Goal: Use online tool/utility: Use online tool/utility

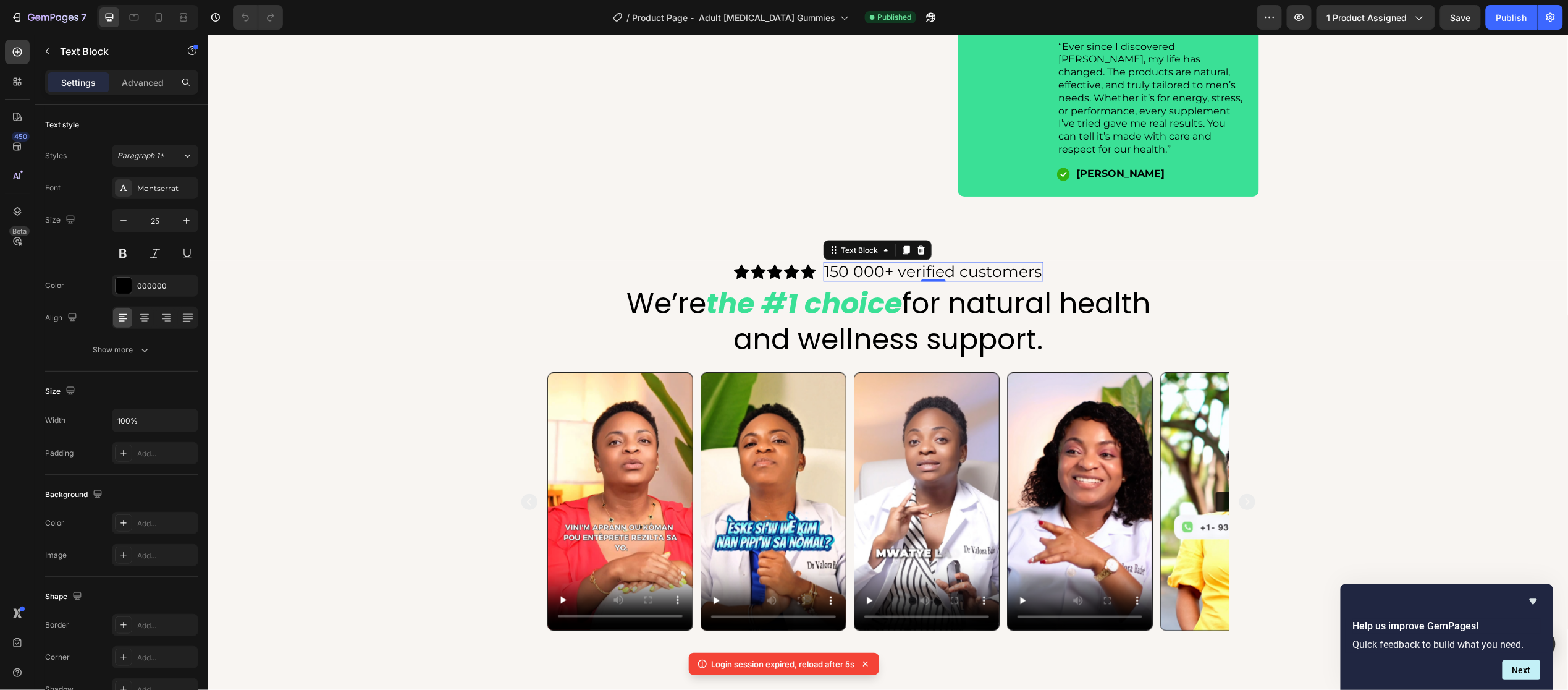
scroll to position [870, 0]
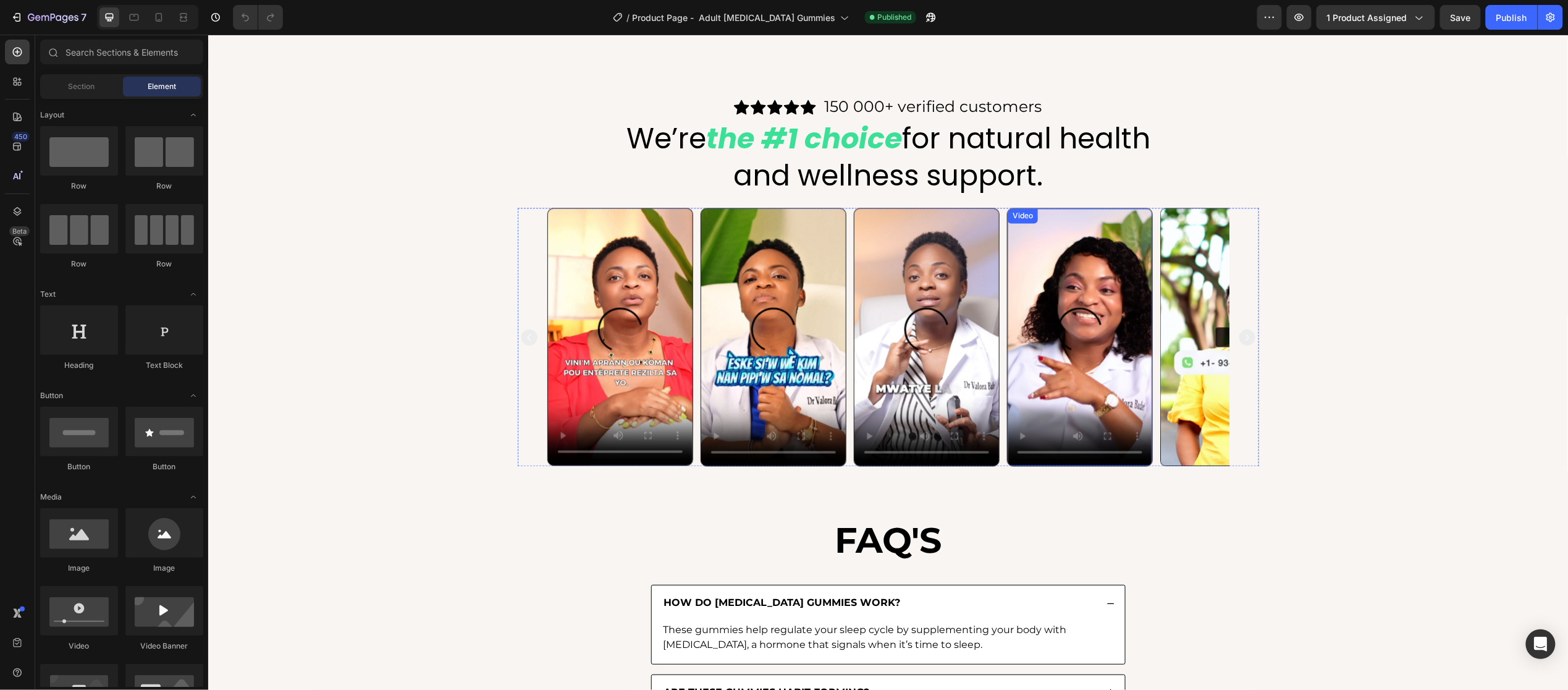
scroll to position [991, 0]
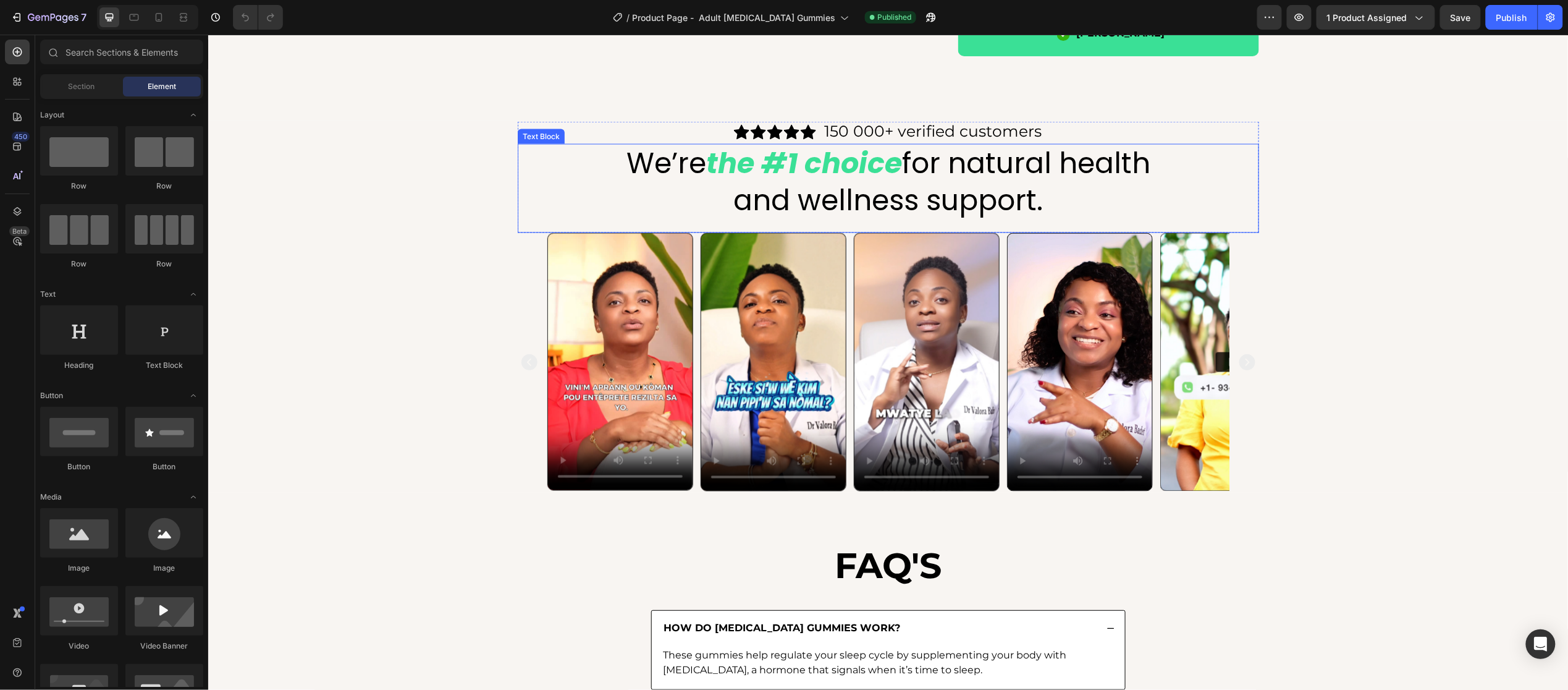
click at [944, 200] on p "and wellness support." at bounding box center [888, 200] width 739 height 37
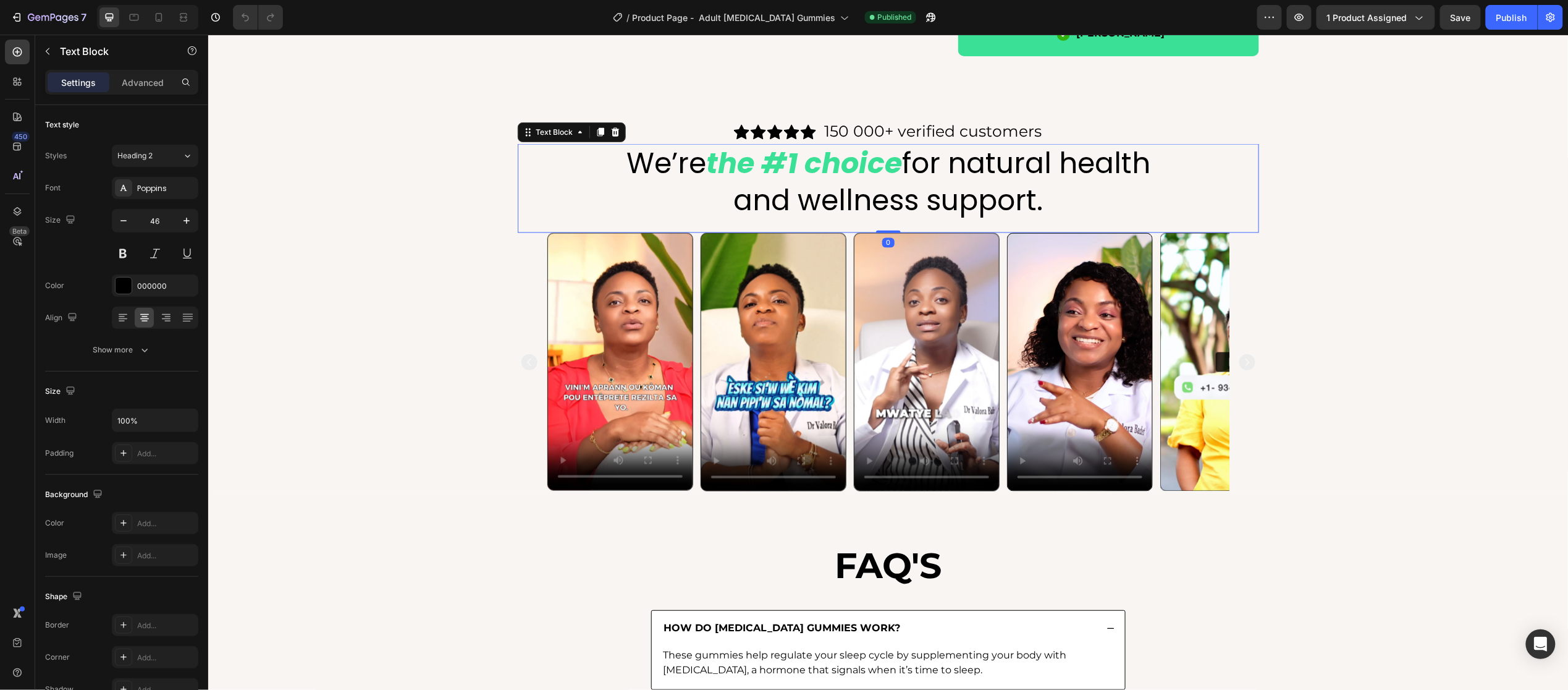
click at [1014, 190] on p "and wellness support." at bounding box center [888, 200] width 739 height 37
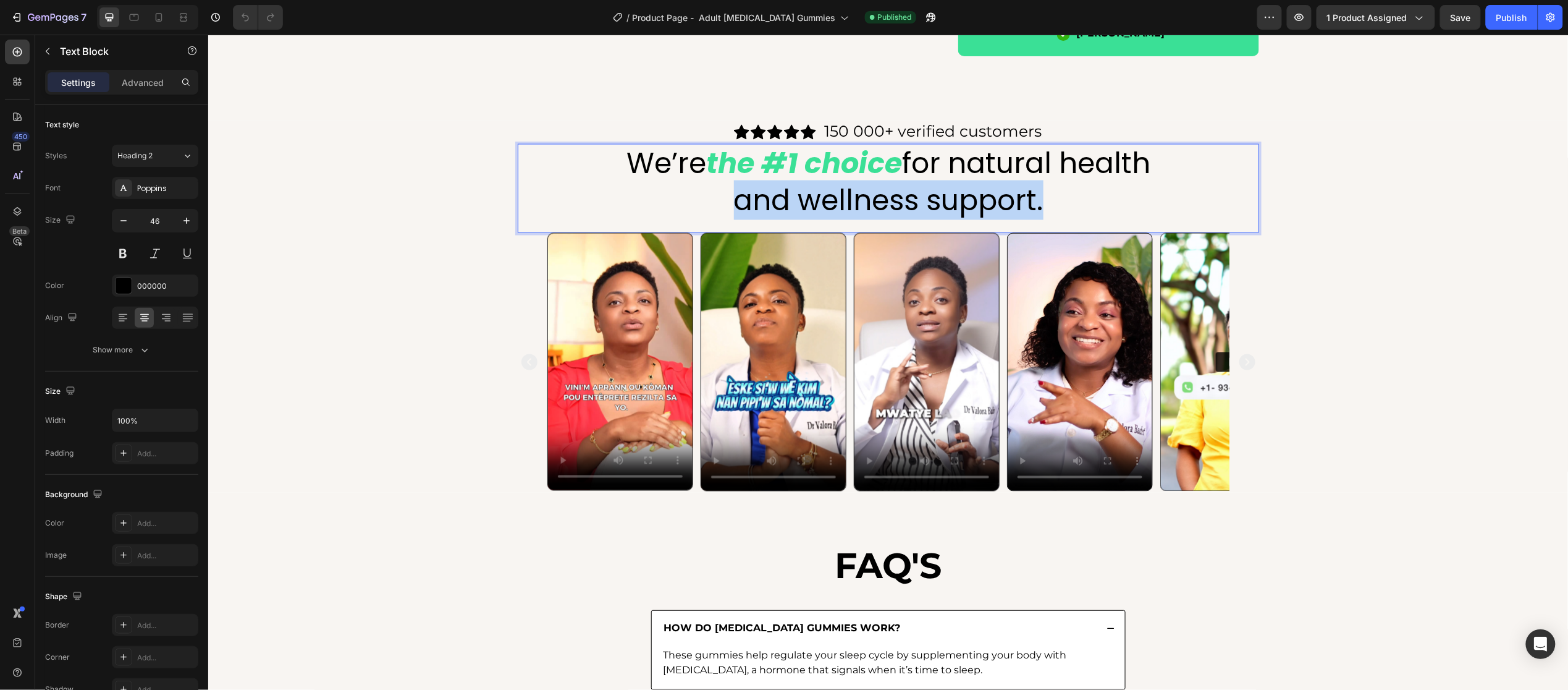
click at [1014, 190] on p "and wellness support." at bounding box center [888, 200] width 739 height 37
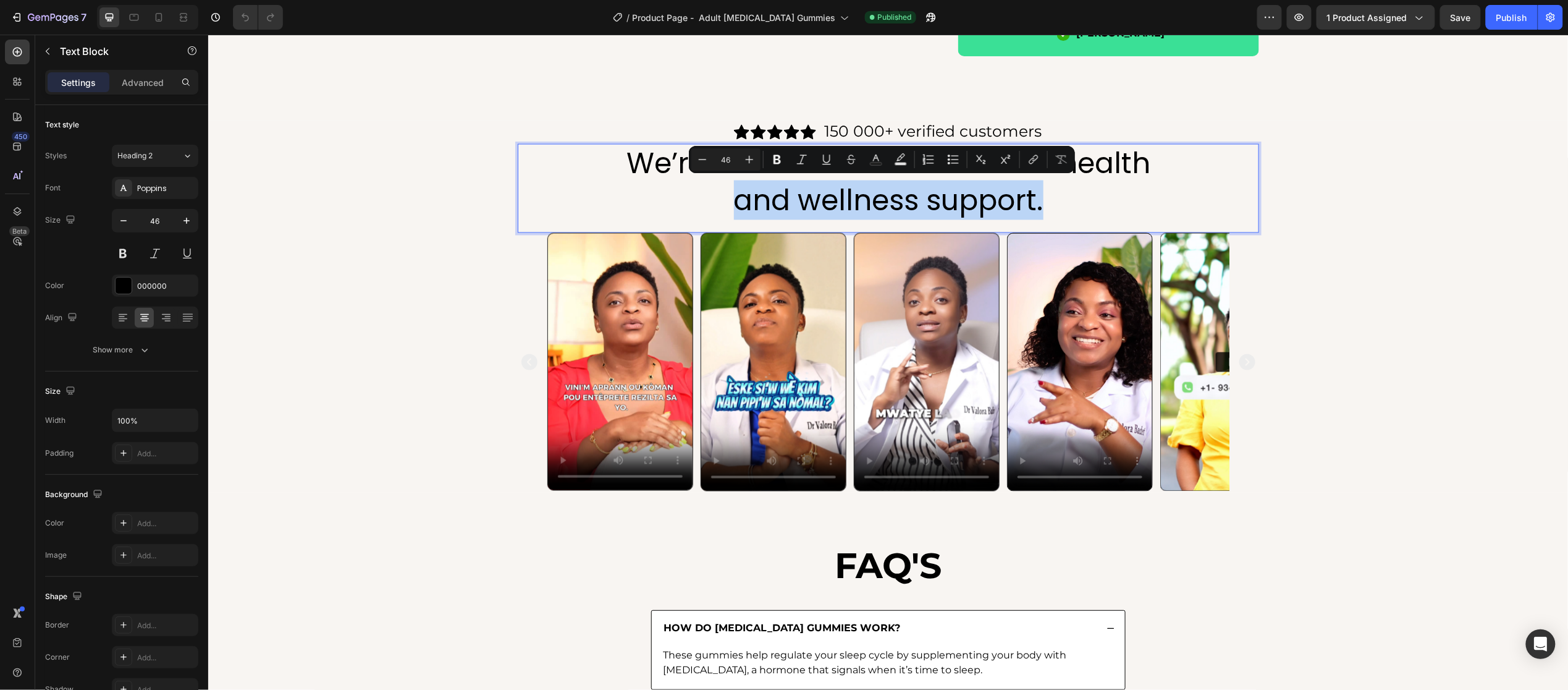
click at [1014, 190] on p "and wellness support." at bounding box center [888, 200] width 739 height 37
click at [1063, 198] on p "and wellness support." at bounding box center [888, 200] width 739 height 37
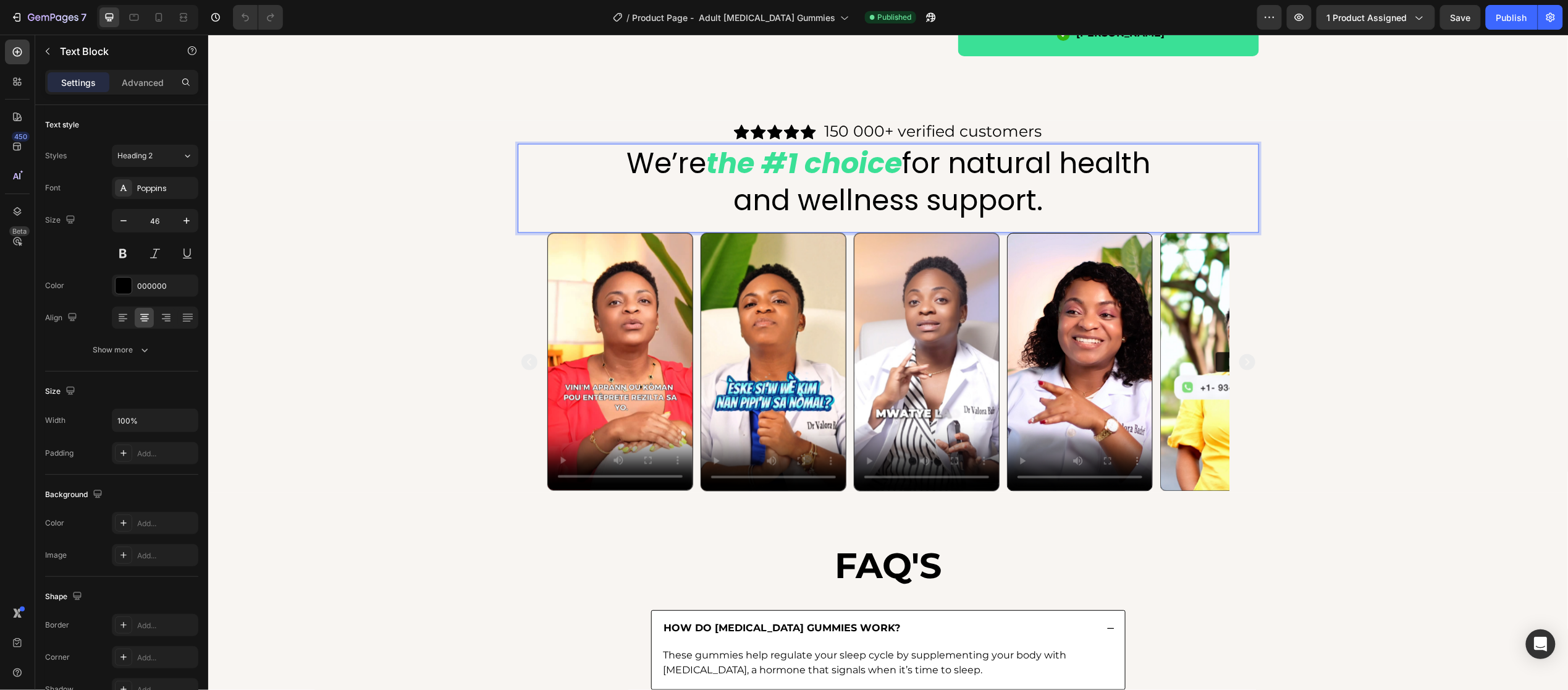
click at [1063, 198] on p "and wellness support." at bounding box center [888, 200] width 739 height 37
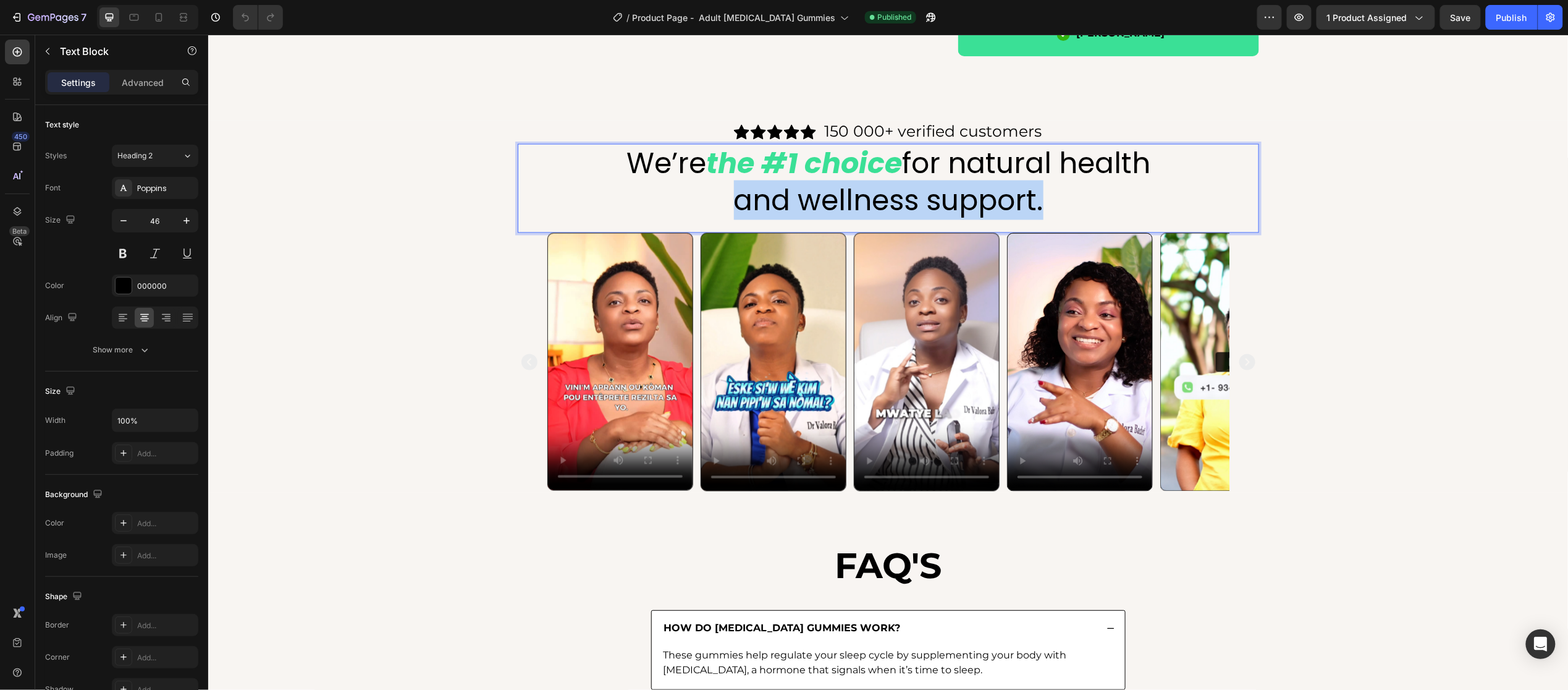
click at [1063, 198] on p "and wellness support." at bounding box center [888, 200] width 739 height 37
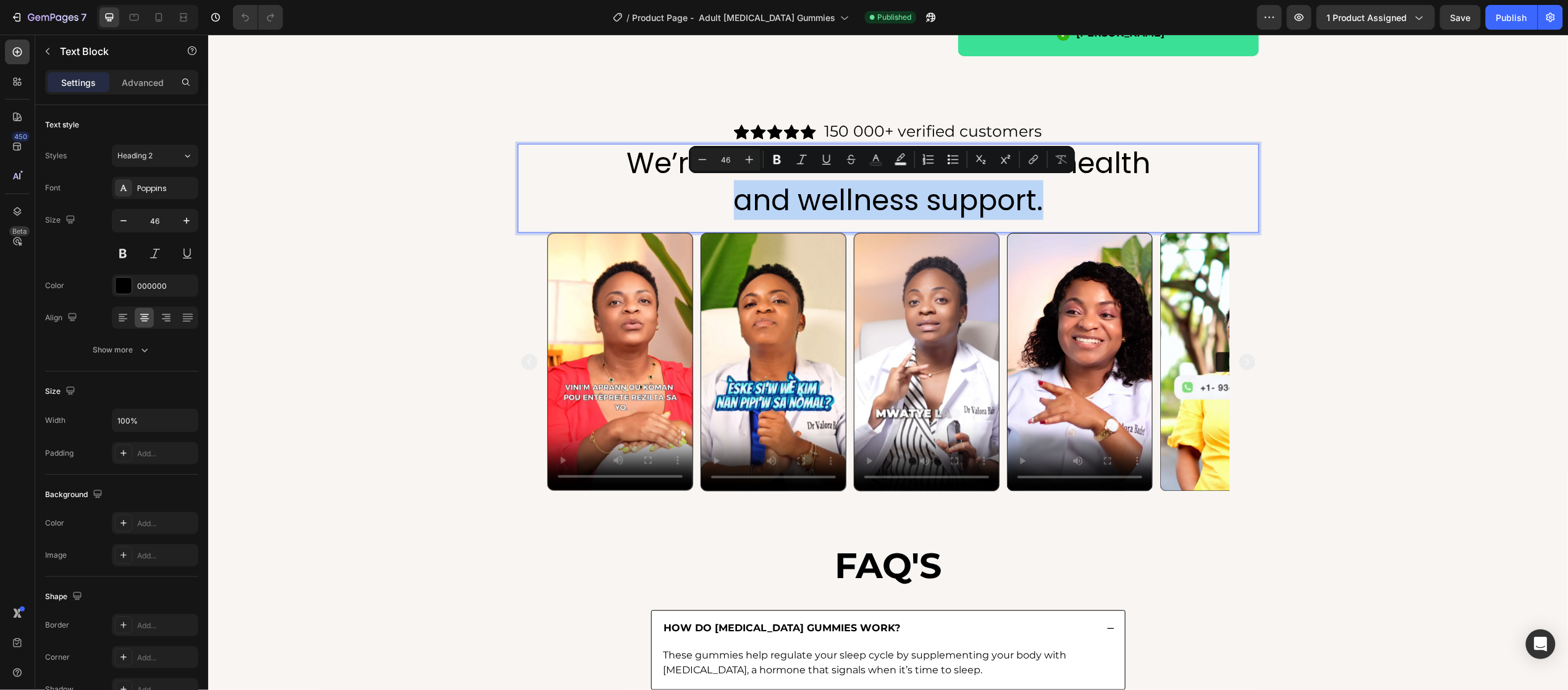
click at [1063, 198] on p "and wellness support." at bounding box center [888, 200] width 739 height 37
click at [1075, 218] on div "We’re the #1 choice for natural health and wellness support. Text Block 0" at bounding box center [887, 187] width 741 height 89
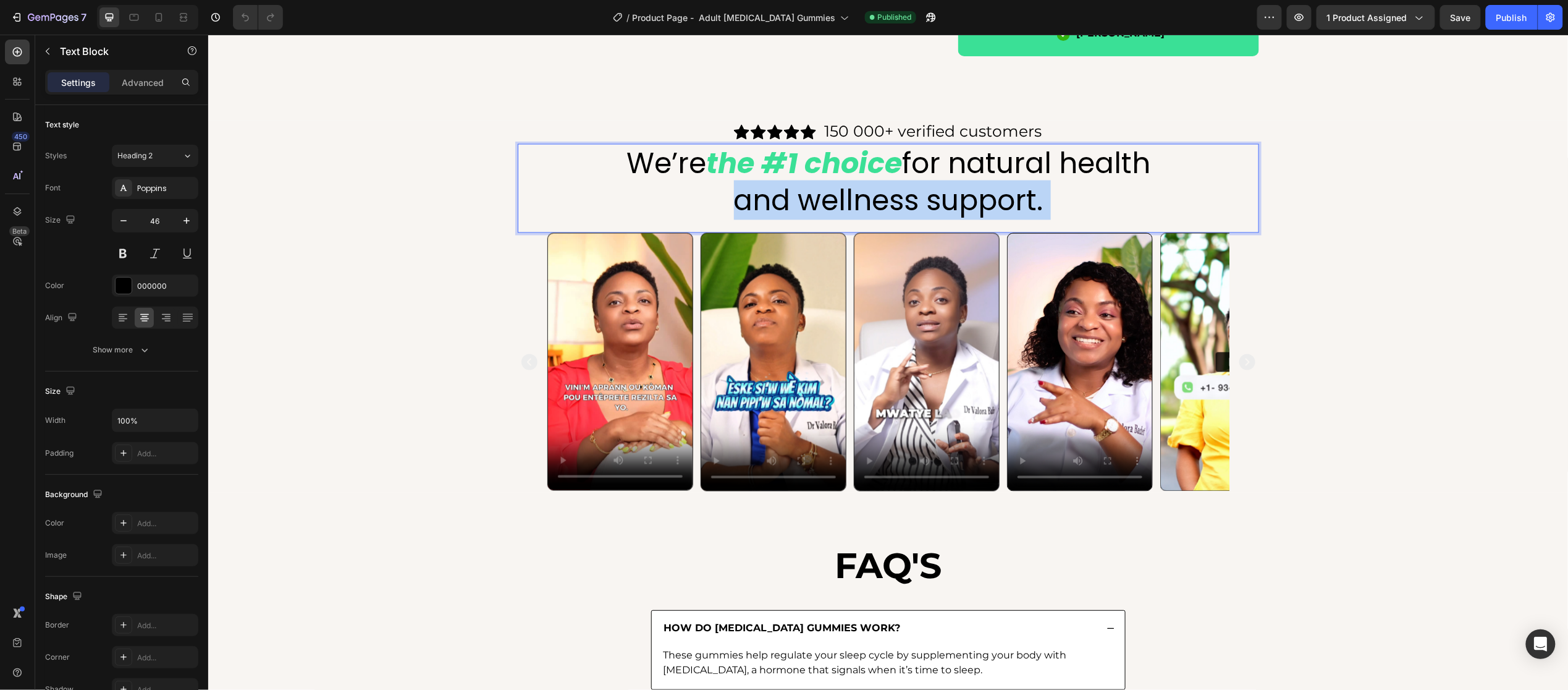
drag, startPoint x: 1073, startPoint y: 211, endPoint x: 800, endPoint y: 147, distance: 280.4
click at [800, 147] on div "We’re the #1 choice for natural health and wellness support." at bounding box center [887, 181] width 741 height 77
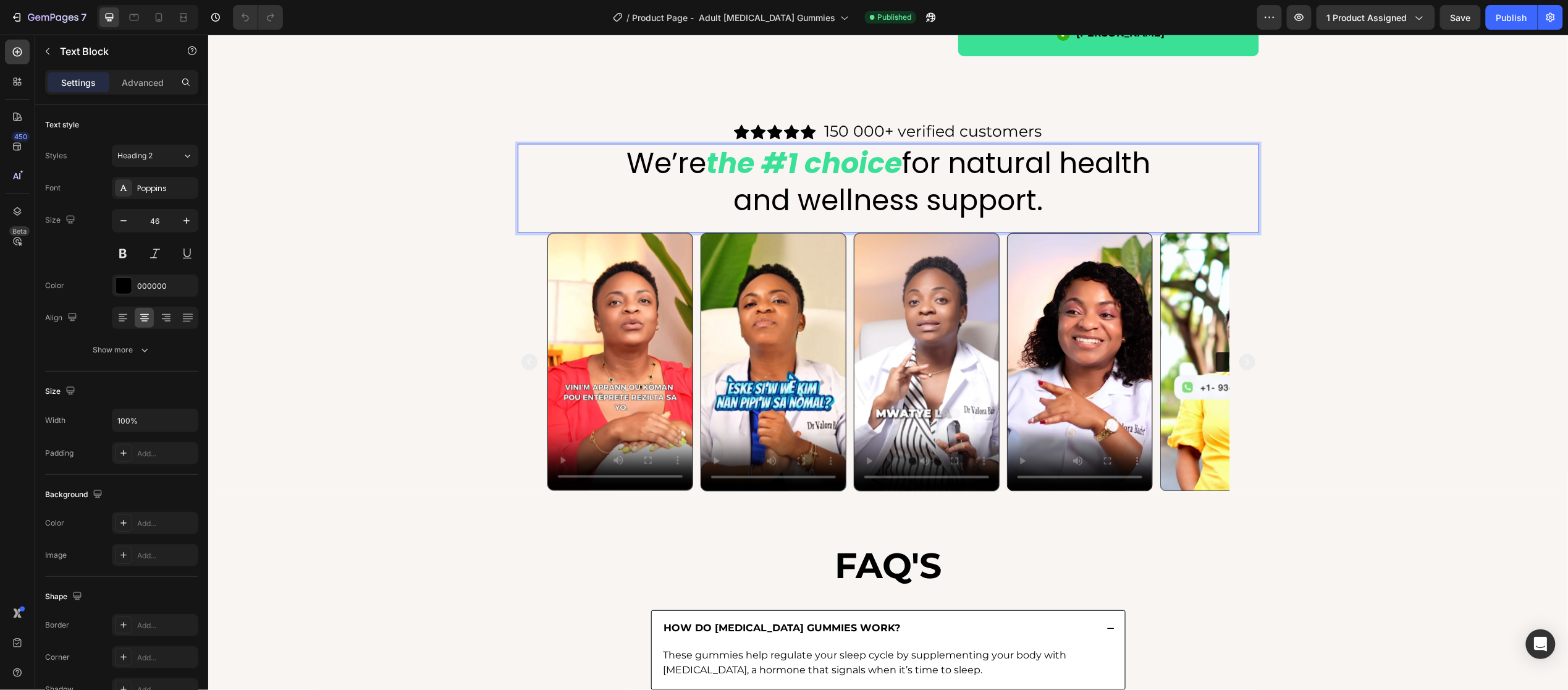
click at [980, 159] on p "We’re the #1 choice for natural health" at bounding box center [888, 163] width 739 height 37
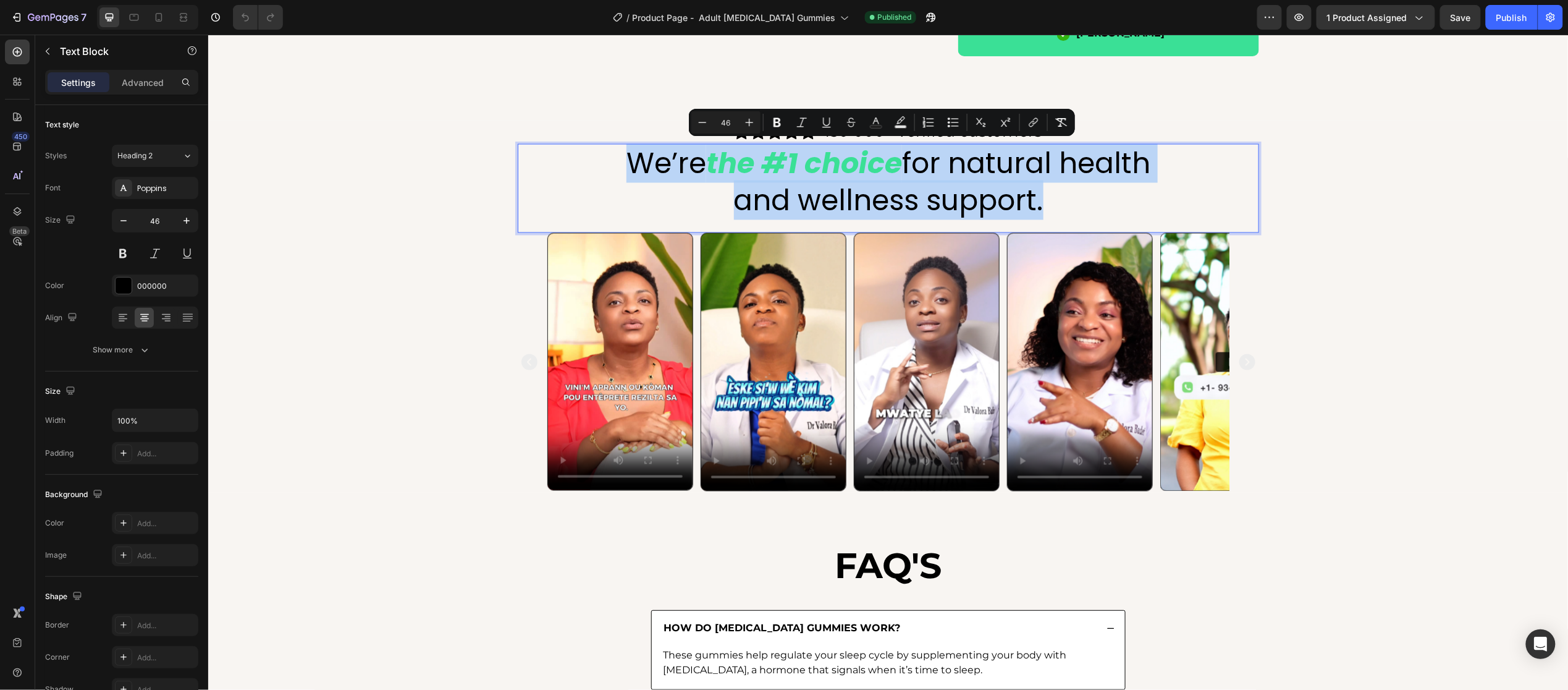
copy div "We’re the #1 choice for natural health and wellness support."
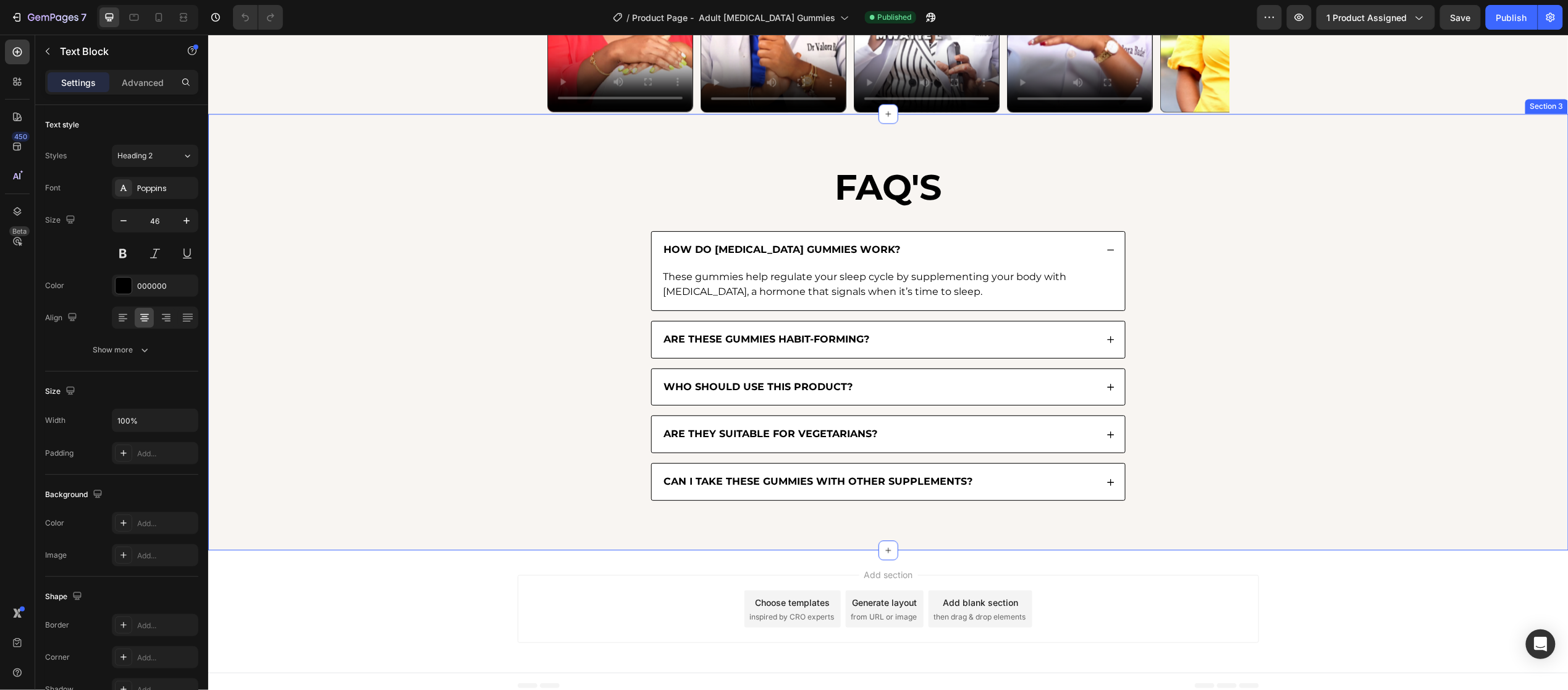
scroll to position [1381, 0]
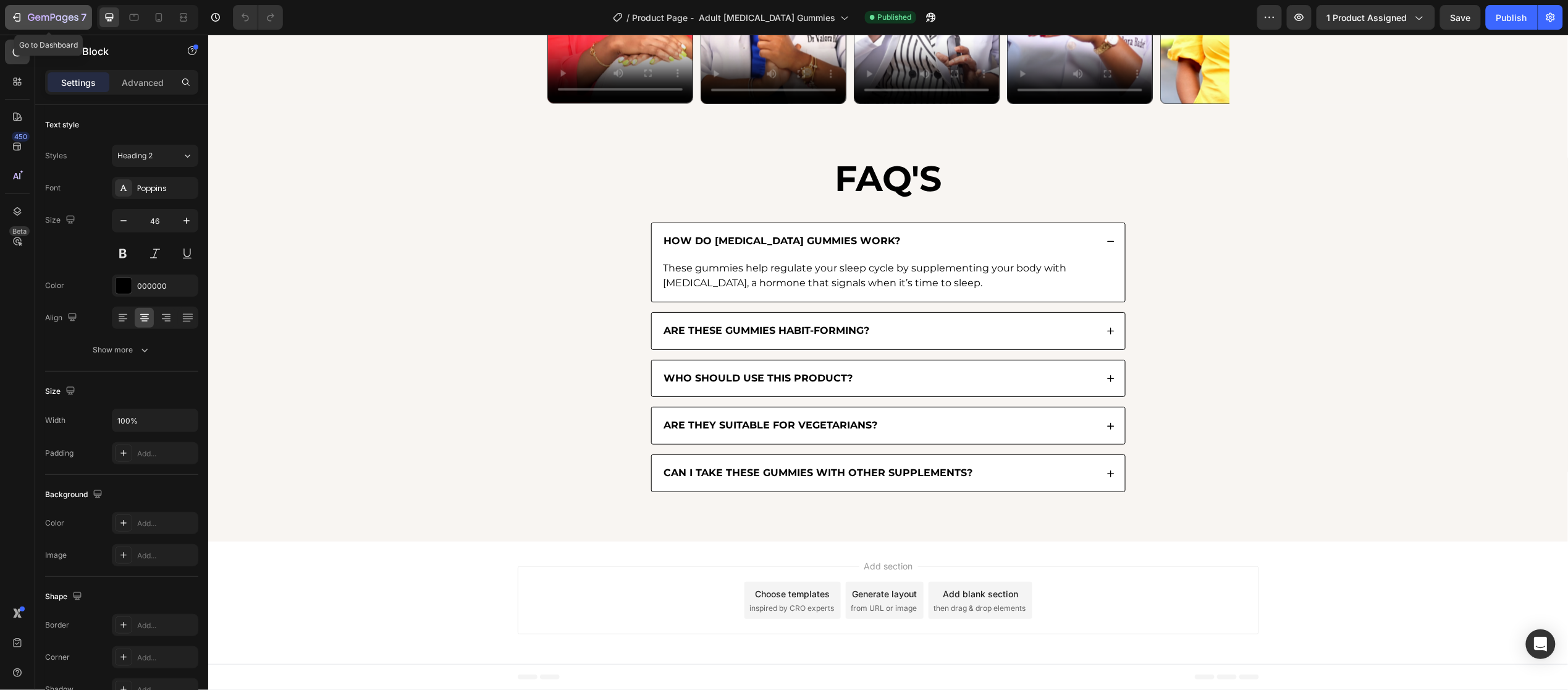
click at [24, 16] on div "7" at bounding box center [48, 16] width 76 height 15
